Goal: Information Seeking & Learning: Learn about a topic

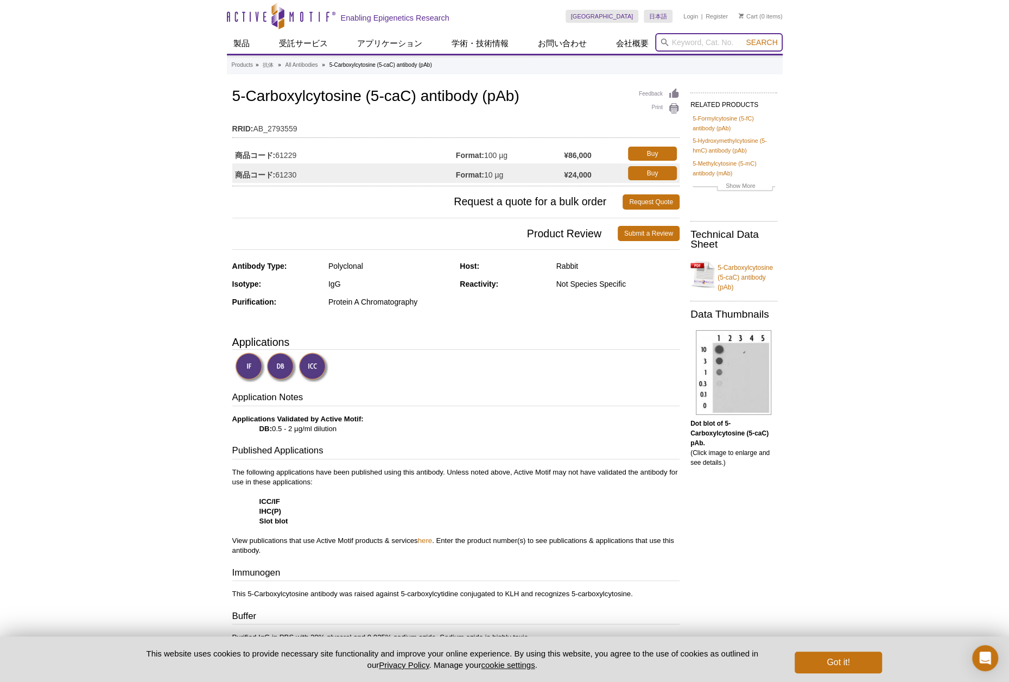
click at [673, 45] on input "search" at bounding box center [719, 42] width 128 height 18
paste input "https://www.activemotif.jp/catalog/details/61229/5-carboxylcytosine-antibody-pab"
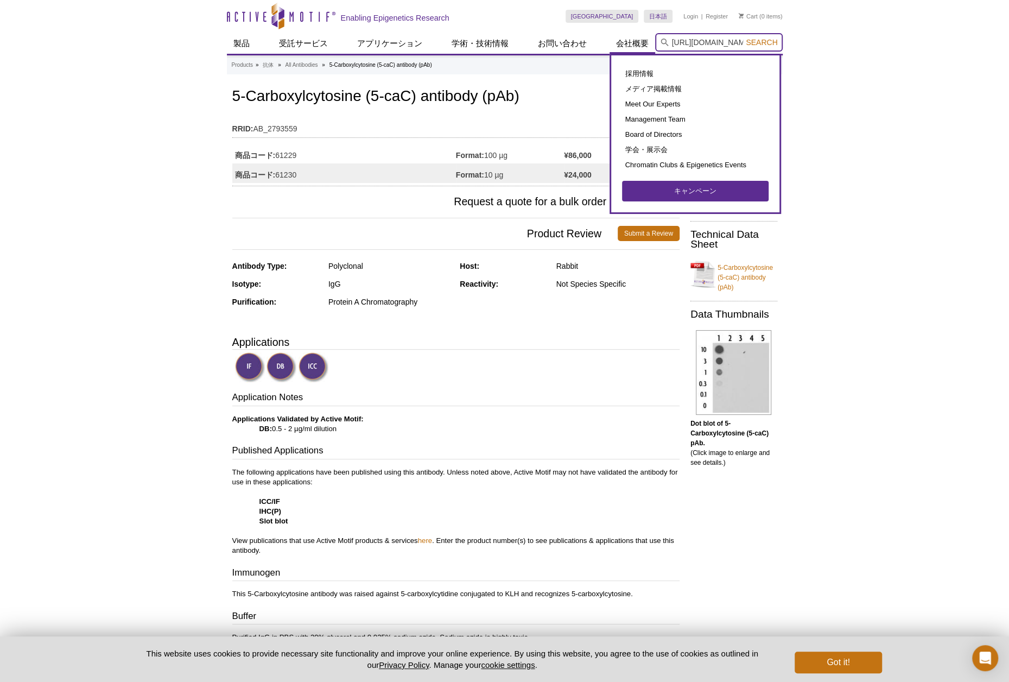
drag, startPoint x: 695, startPoint y: 46, endPoint x: 616, endPoint y: 46, distance: 79.8
click at [616, 46] on div "製品 ChIPアッセイ ChIP アクセサリー製品 ChIPキット ChIP-Validated Antibodies Sonicators CUT&Tag-…" at bounding box center [505, 43] width 556 height 21
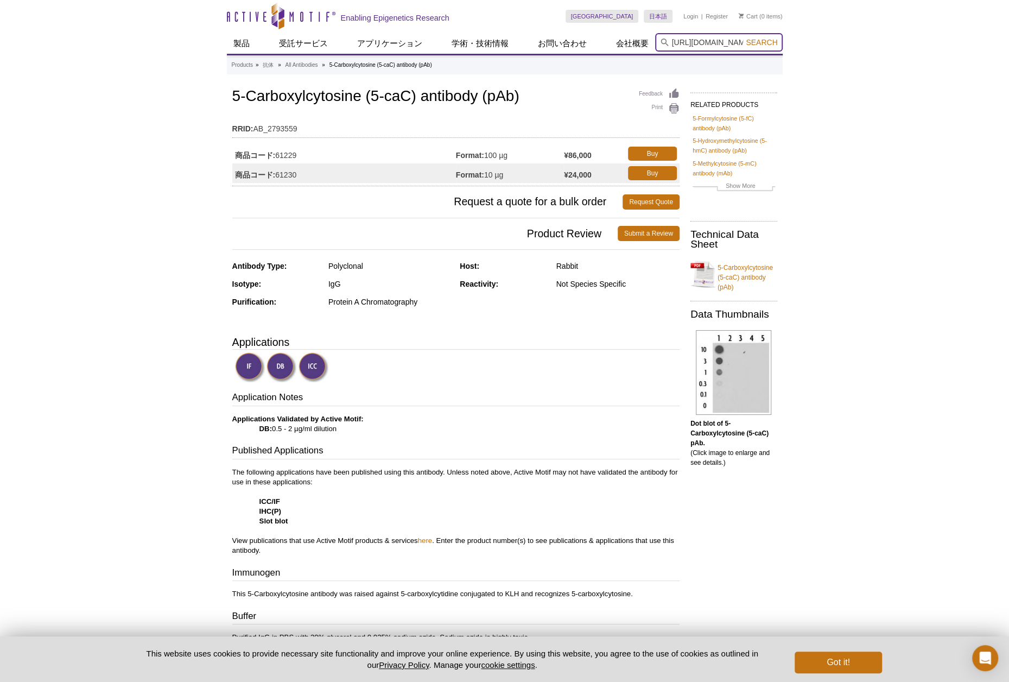
click at [680, 49] on input "https://www.activemotif.jp/catalog/details/61229/5-carboxylcytosine-antibody-pab" at bounding box center [719, 42] width 128 height 18
type input "https://www.activemotif.jp/catalog/details/61229/5-carboxylcytosine-antibody-pab"
click at [299, 63] on link "All Antibodies" at bounding box center [301, 65] width 33 height 10
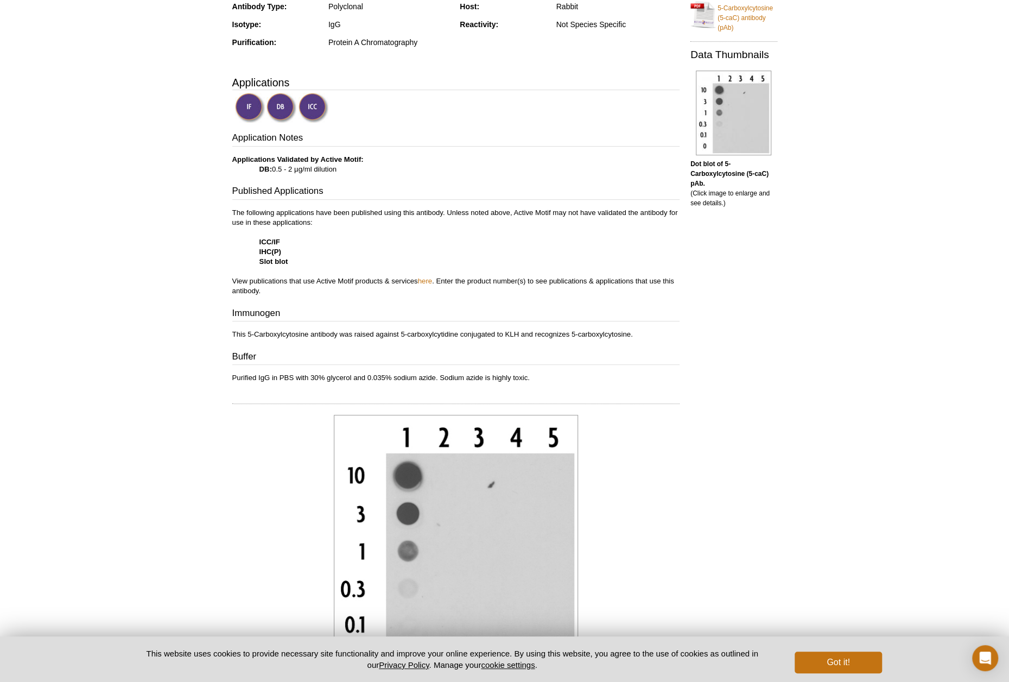
scroll to position [271, 0]
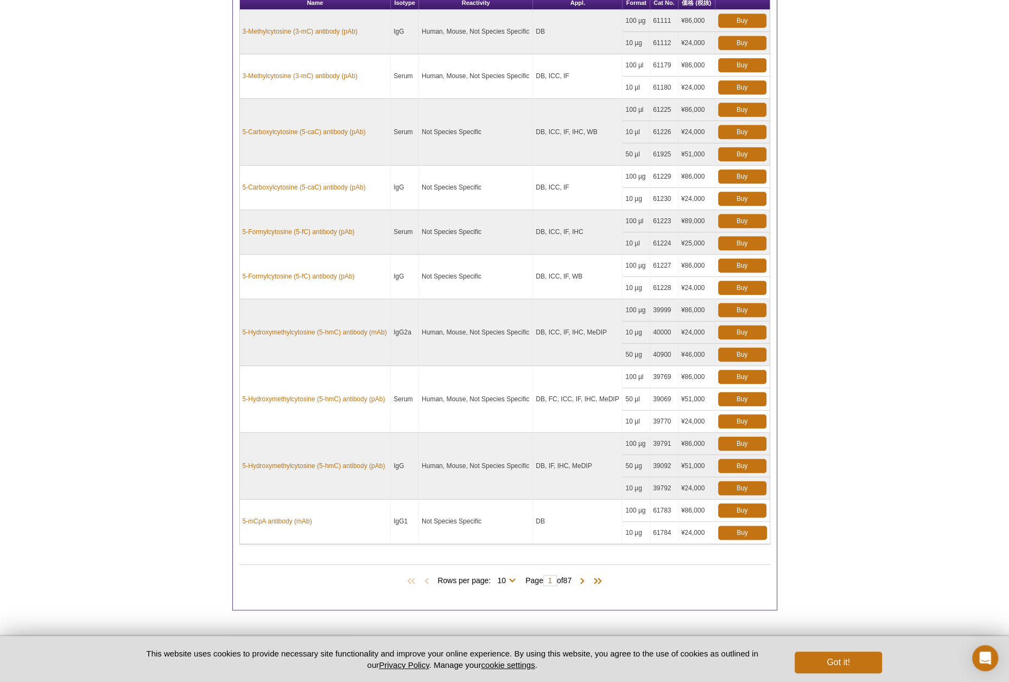
scroll to position [609, 0]
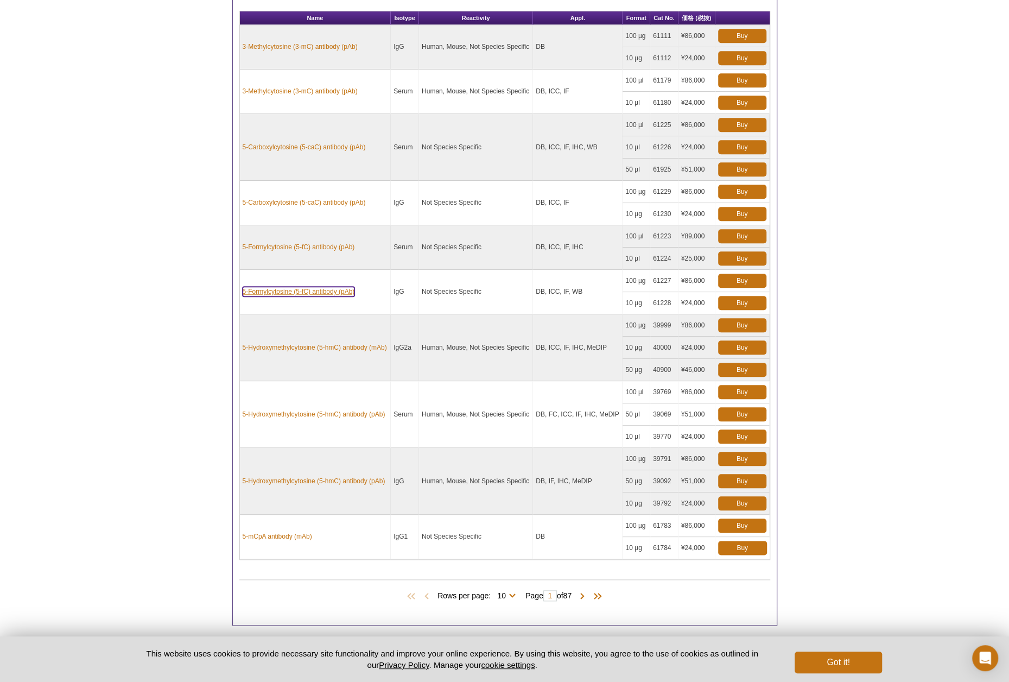
click at [317, 289] on link "5-Formylcytosine (5-fC) antibody (pAb)" at bounding box center [299, 292] width 112 height 10
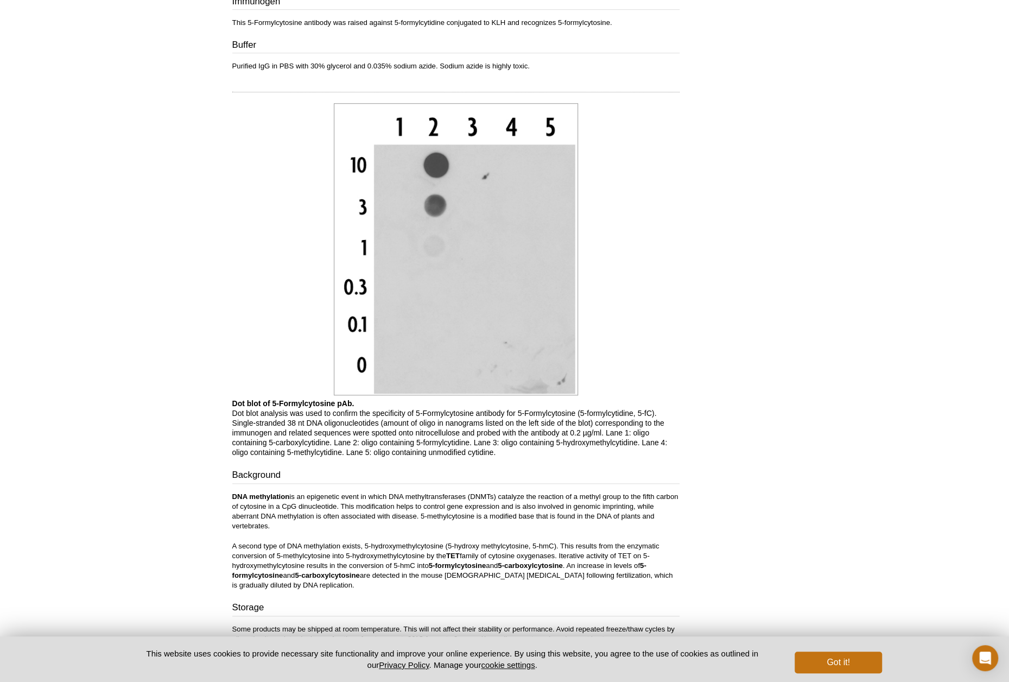
scroll to position [579, 0]
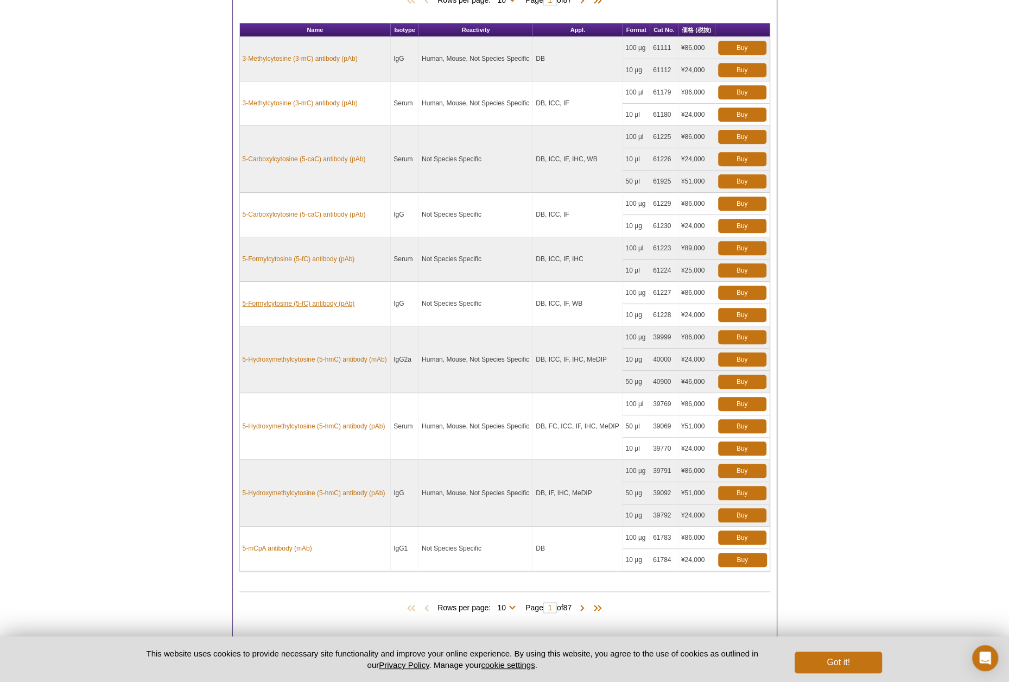
scroll to position [591, 0]
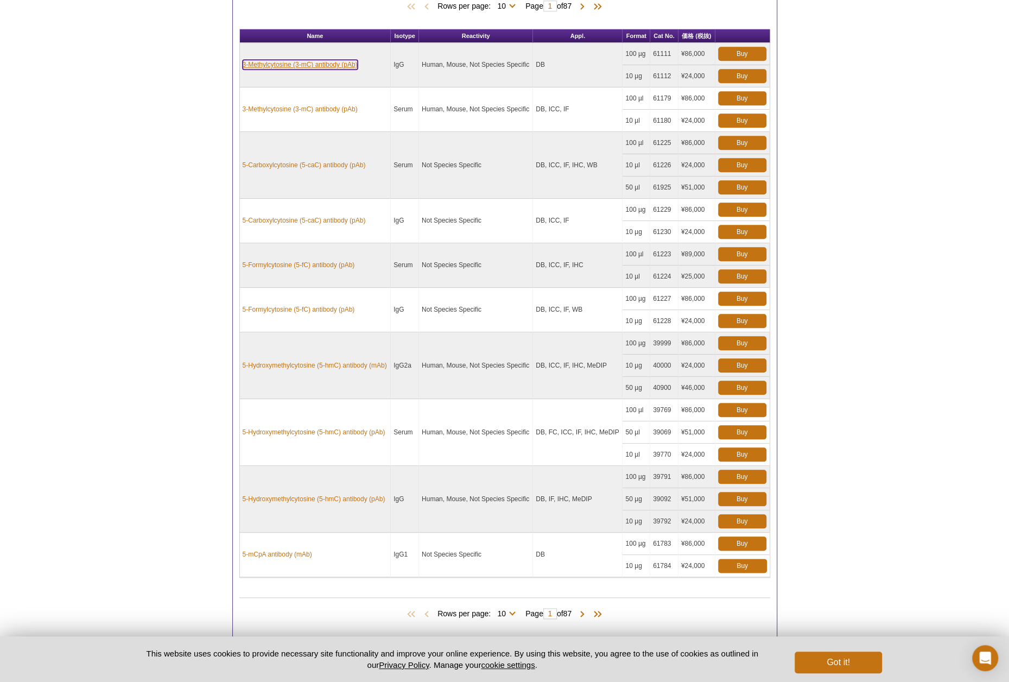
click at [301, 60] on link "3-Methylcytosine (3-mC) antibody (pAb)" at bounding box center [300, 65] width 115 height 10
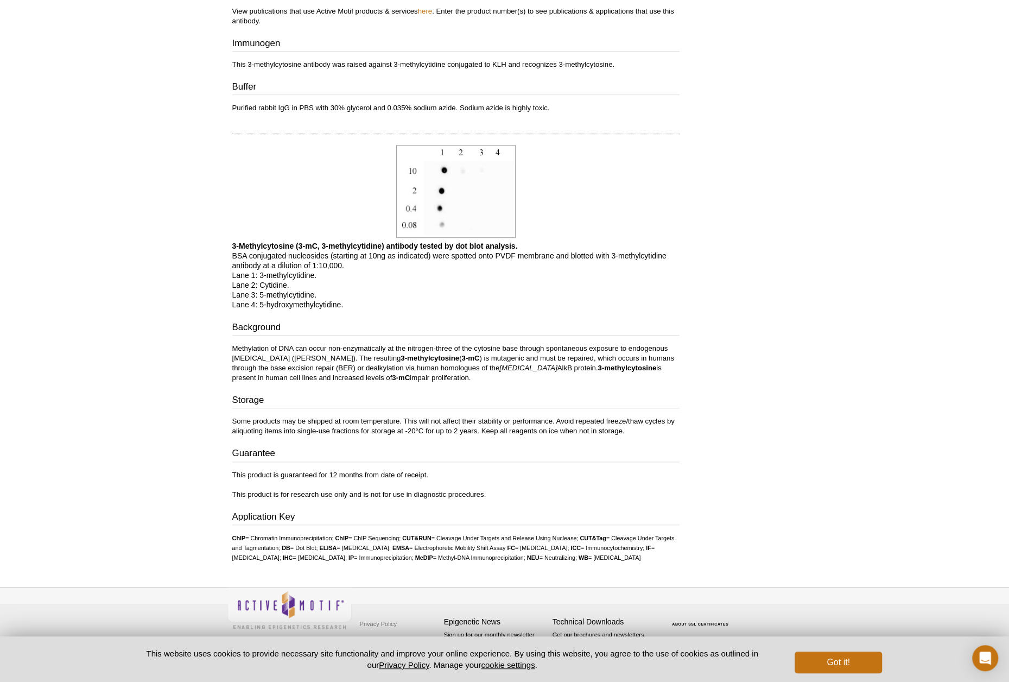
scroll to position [527, 0]
drag, startPoint x: 367, startPoint y: 351, endPoint x: 437, endPoint y: 344, distance: 70.4
click at [426, 347] on p "Methylation of DNA can occur non-enzymatically at the nitrogen-three of the cyt…" at bounding box center [455, 363] width 447 height 39
copy strong "3-methylcytosine"
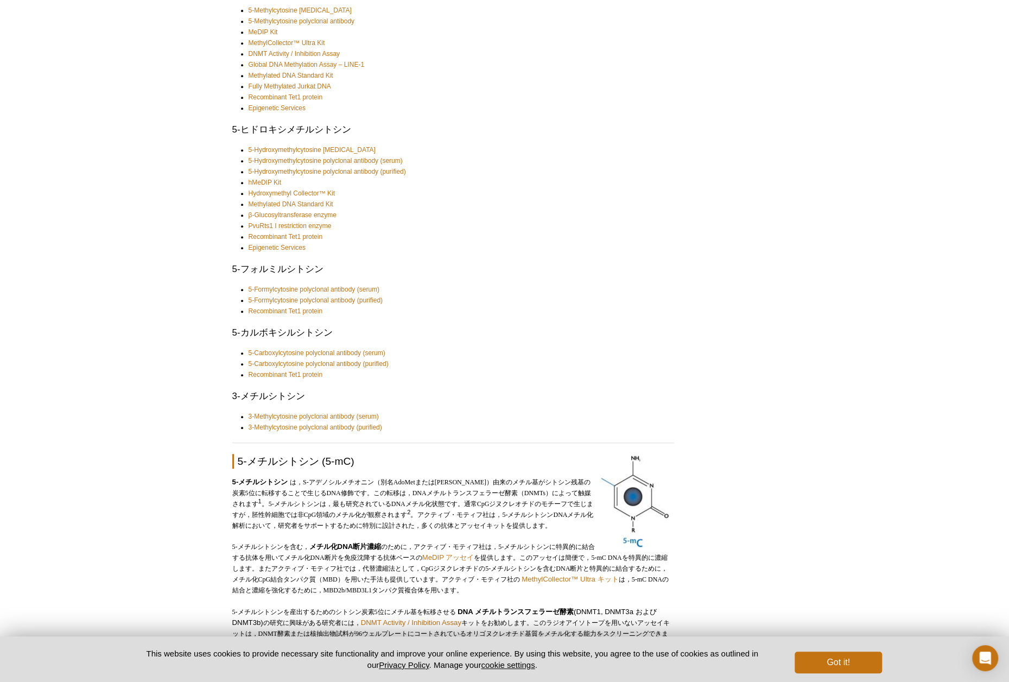
scroll to position [380, 0]
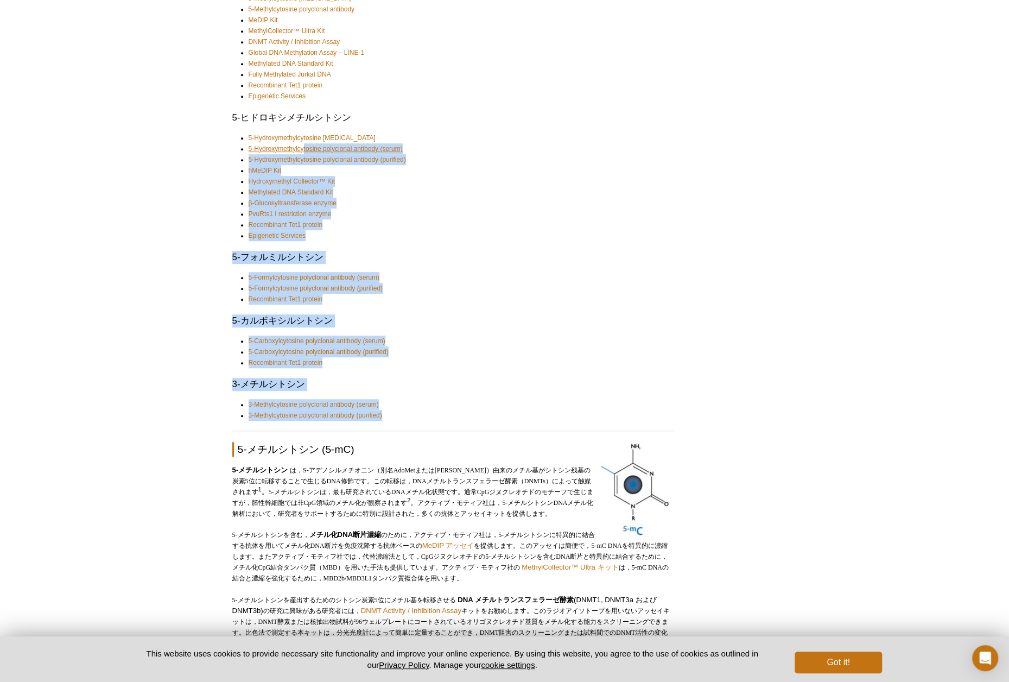
drag, startPoint x: 390, startPoint y: 419, endPoint x: 302, endPoint y: 151, distance: 281.1
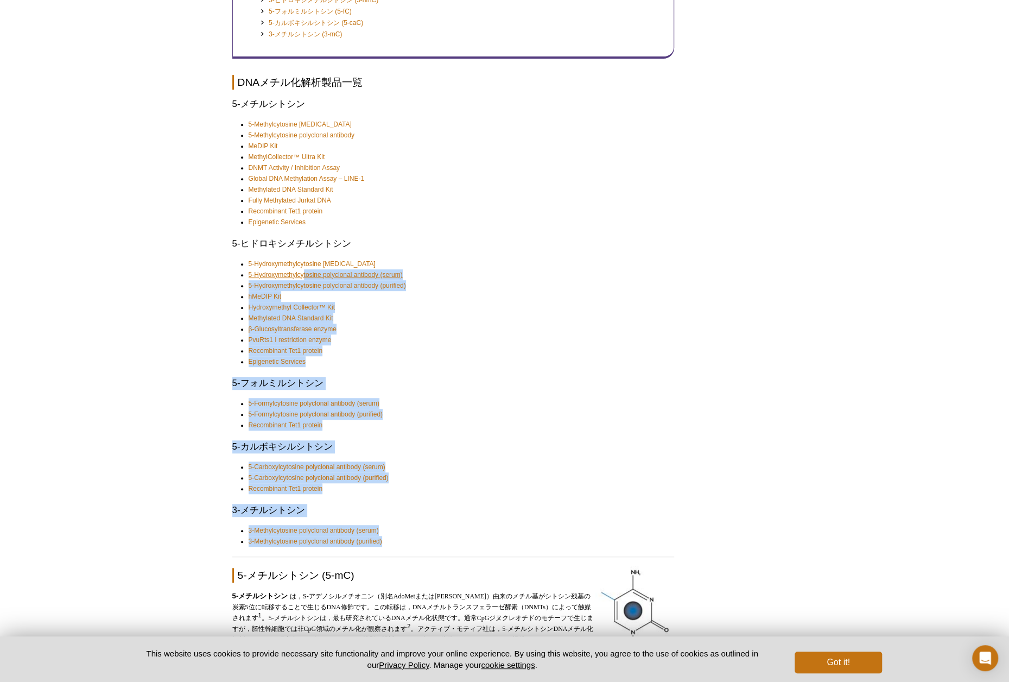
scroll to position [253, 0]
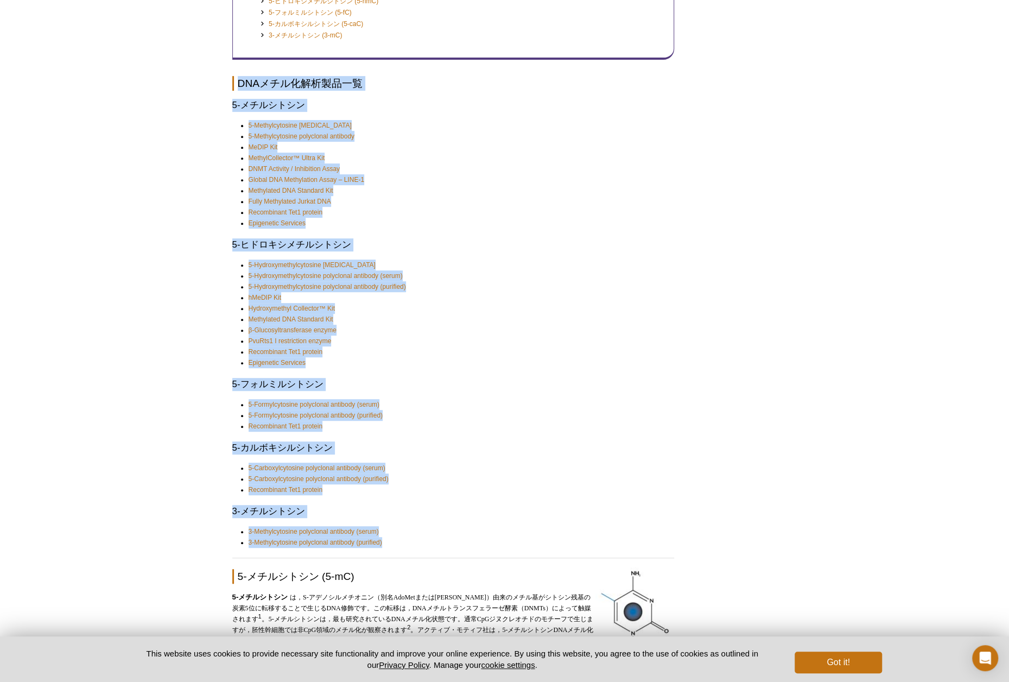
click at [238, 84] on Products "DNAメチル化解析製品一覧" at bounding box center [453, 83] width 442 height 15
copy div "DNAメチル化解析製品一覧 5-メチルシトシン 5-Methylcytosine monoclonal antibody 5-Methylcytosine p…"
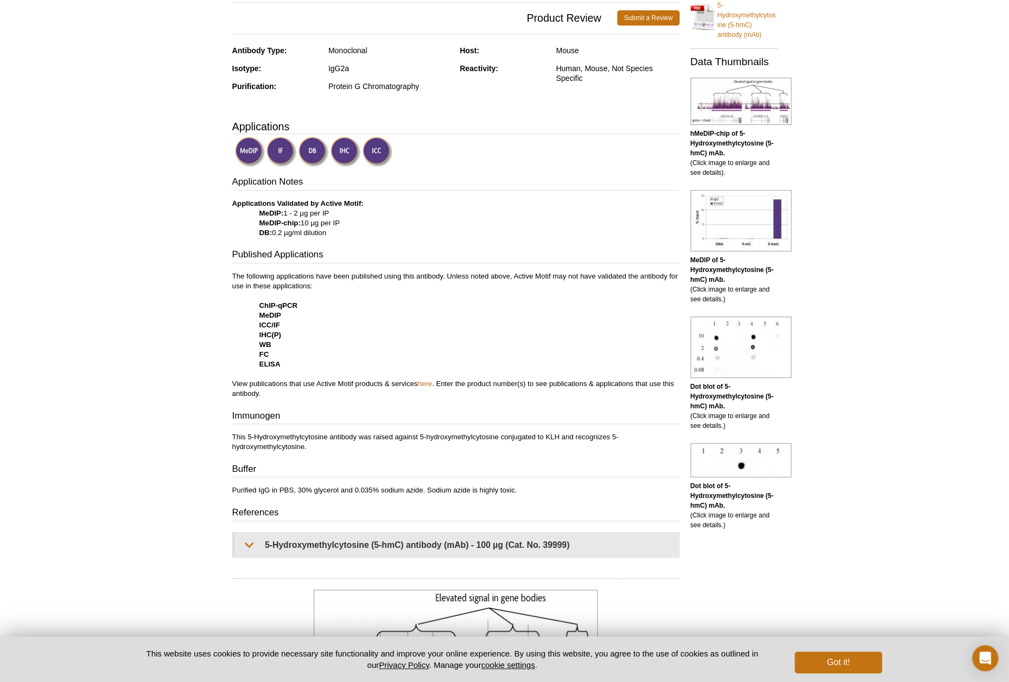
scroll to position [271, 0]
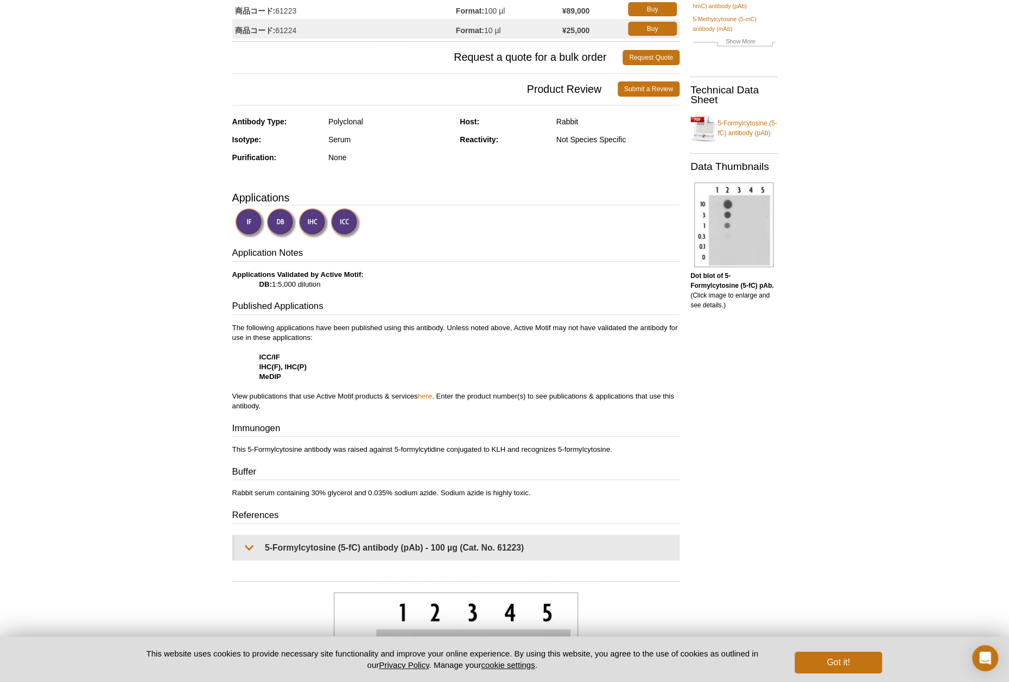
scroll to position [163, 0]
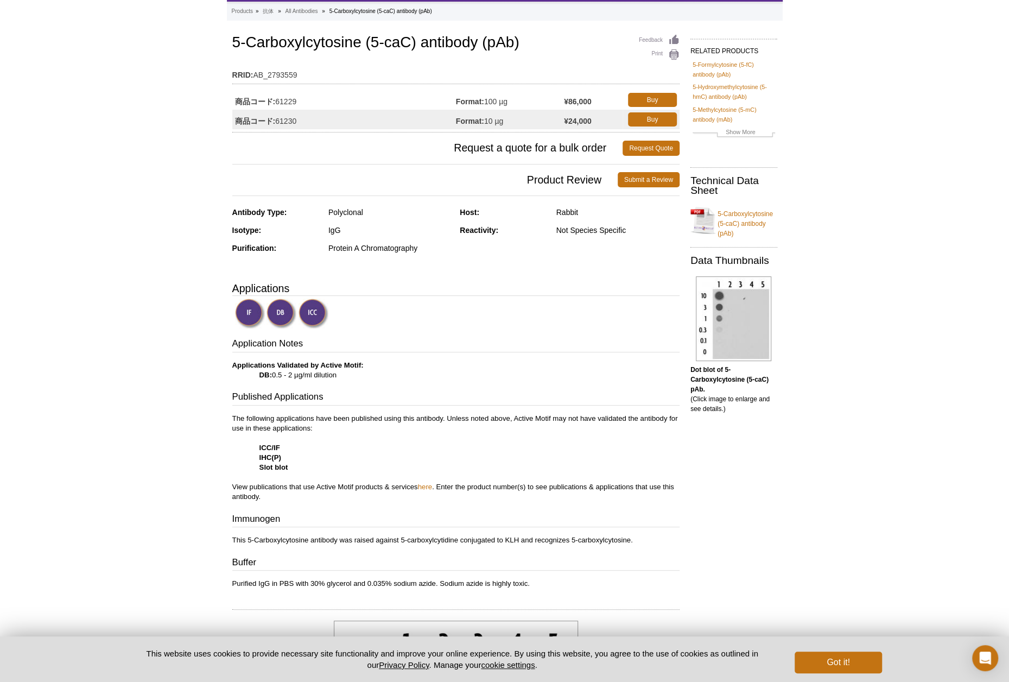
scroll to position [72, 0]
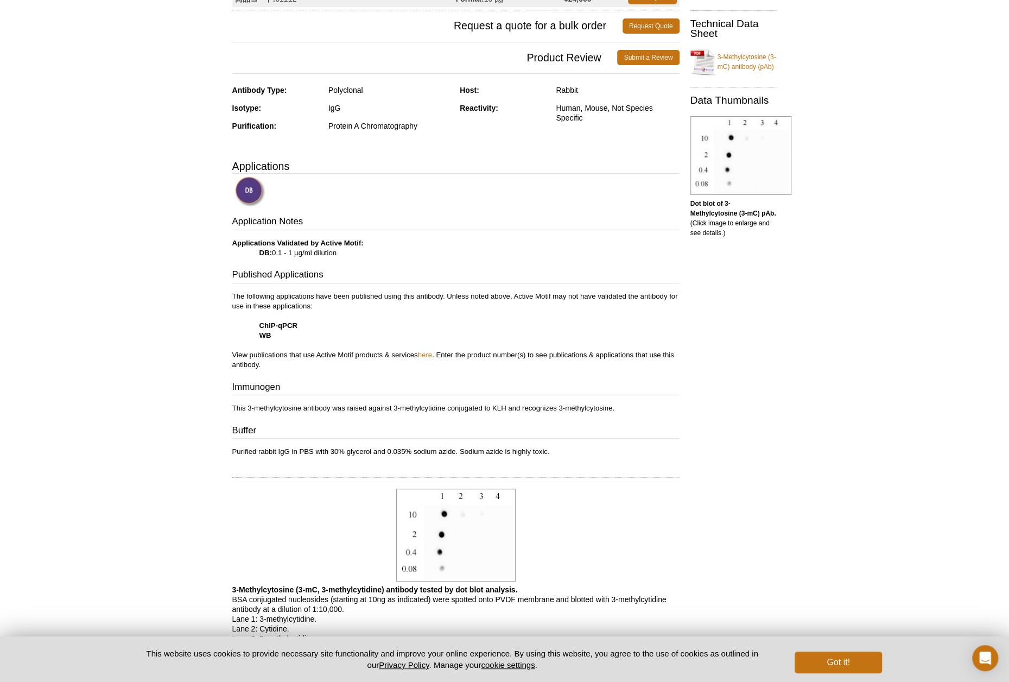
scroll to position [199, 0]
